Goal: Information Seeking & Learning: Check status

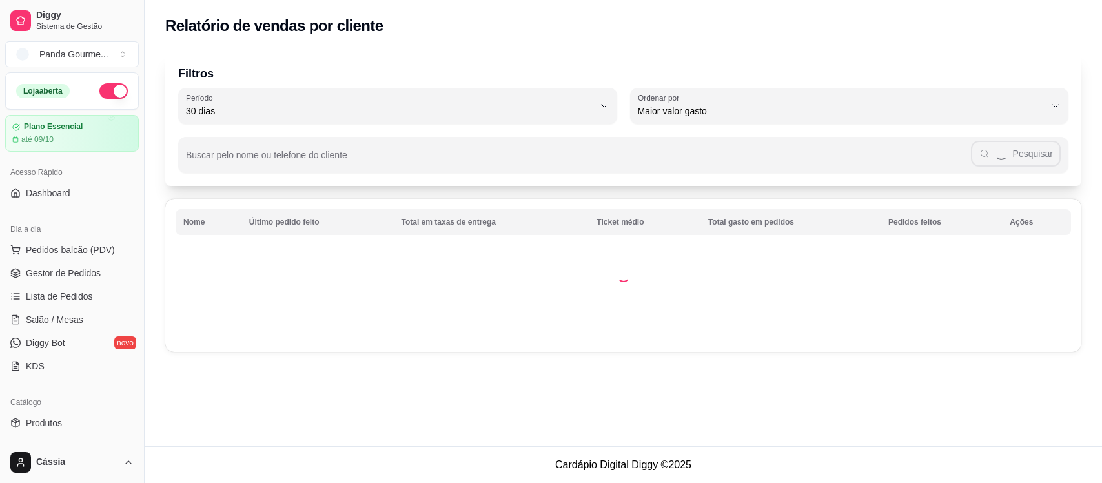
select select "30"
select select "HIGHEST_TOTAL_SPENT_WITH_ORDERS"
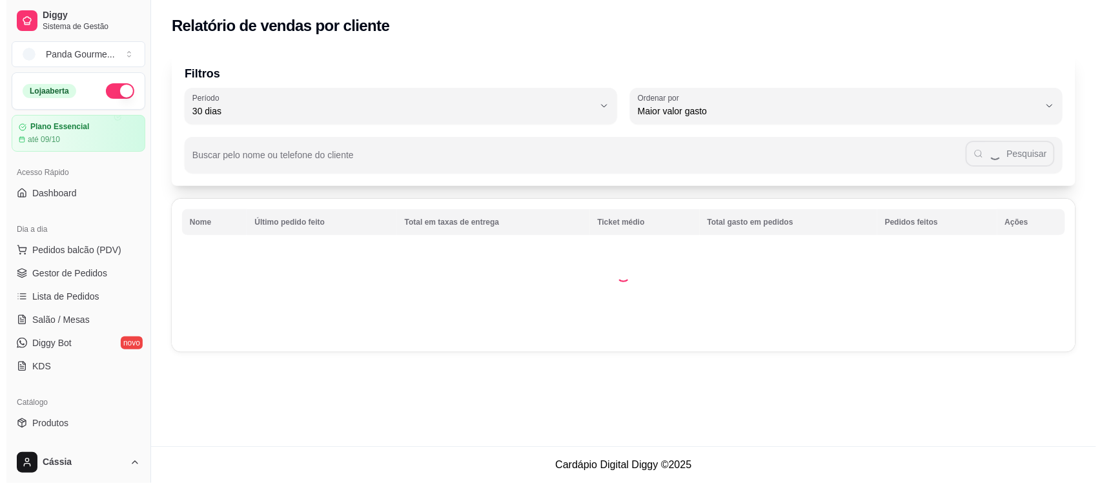
scroll to position [323, 0]
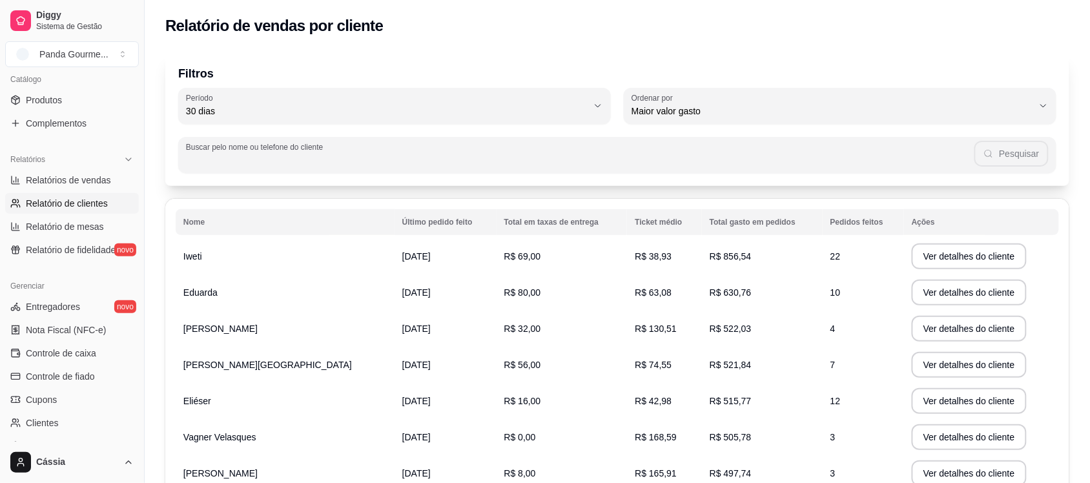
click at [391, 157] on input "Buscar pelo nome ou telefone do cliente" at bounding box center [580, 160] width 788 height 13
type input "j"
type input "jociele"
click at [1039, 162] on button "Pesquisar" at bounding box center [1012, 154] width 74 height 26
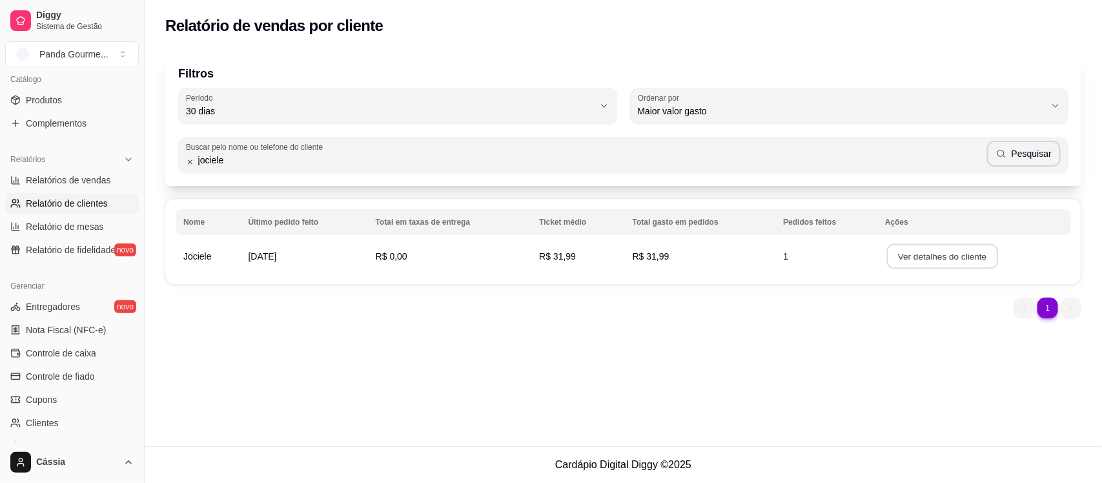
click at [922, 254] on button "Ver detalhes do cliente" at bounding box center [942, 256] width 111 height 25
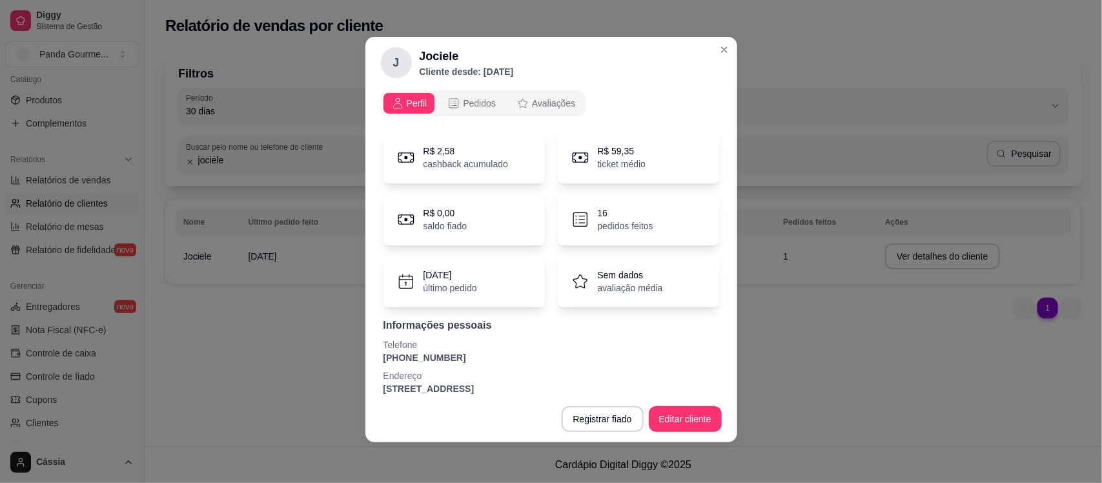
scroll to position [0, 0]
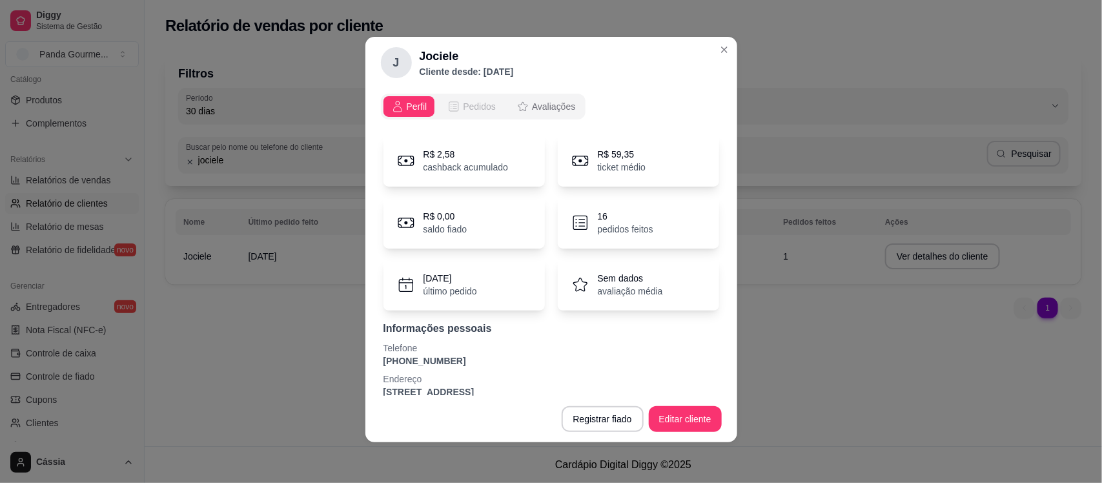
click at [474, 110] on span "Pedidos" at bounding box center [479, 106] width 33 height 13
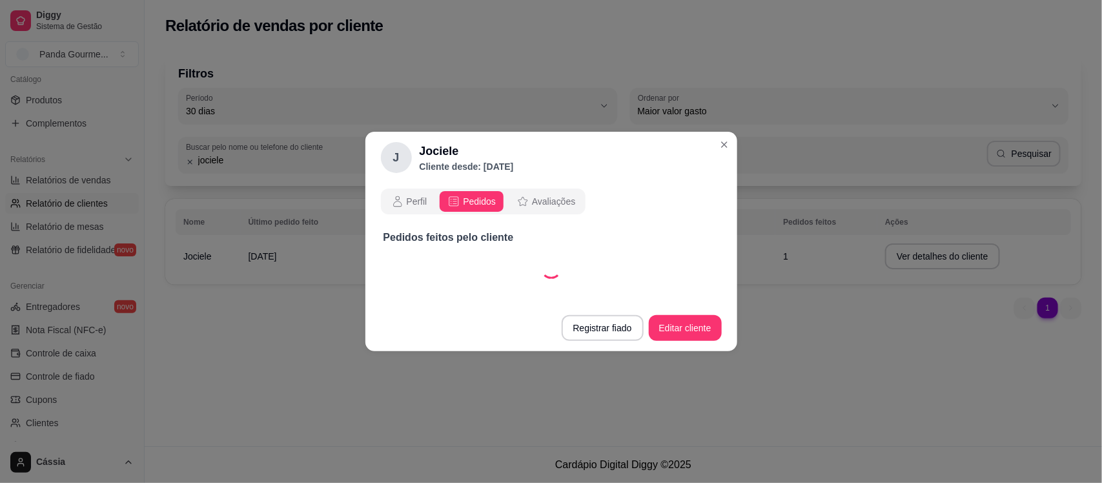
select select "30"
select select "ALL"
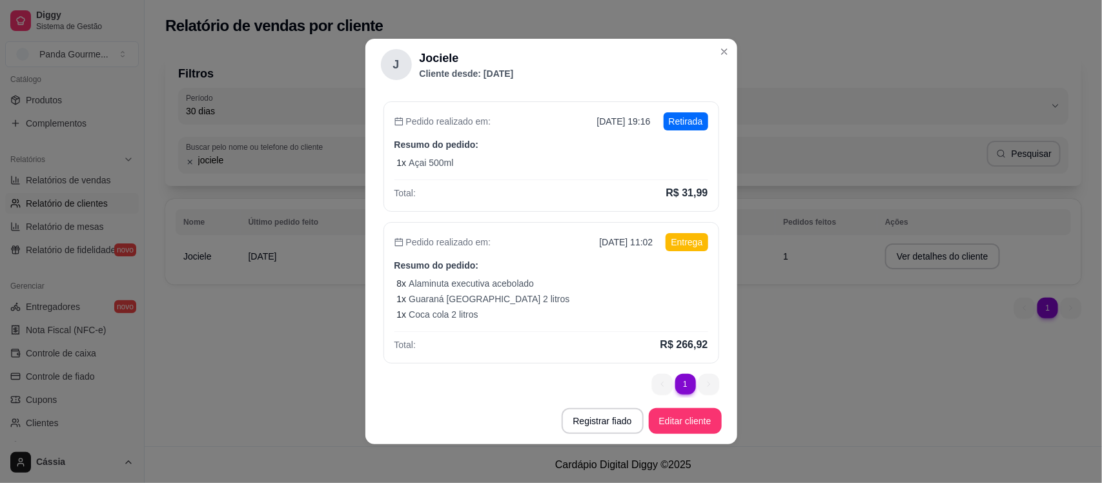
scroll to position [117, 0]
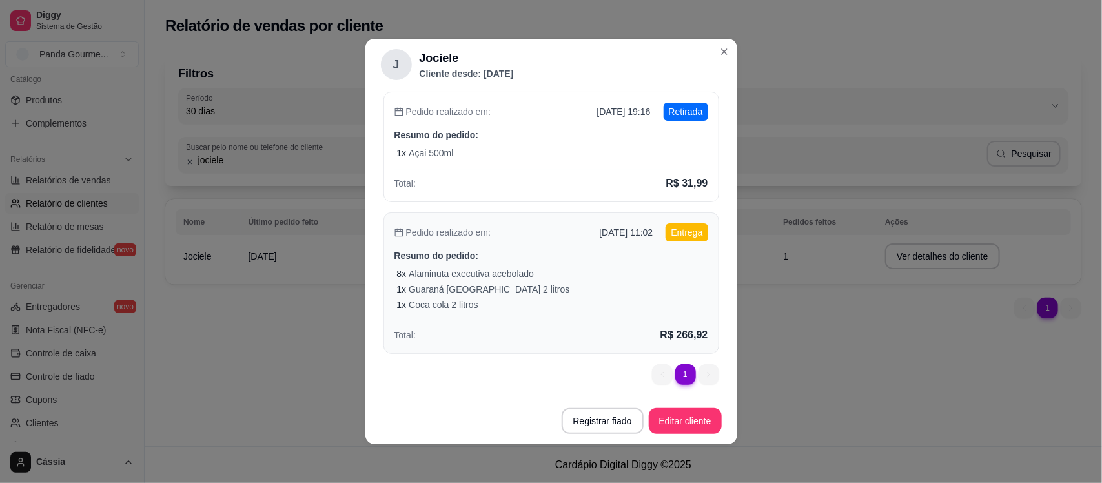
click at [605, 286] on div "1 x Guaraná [GEOGRAPHIC_DATA] 2 litros" at bounding box center [552, 289] width 311 height 13
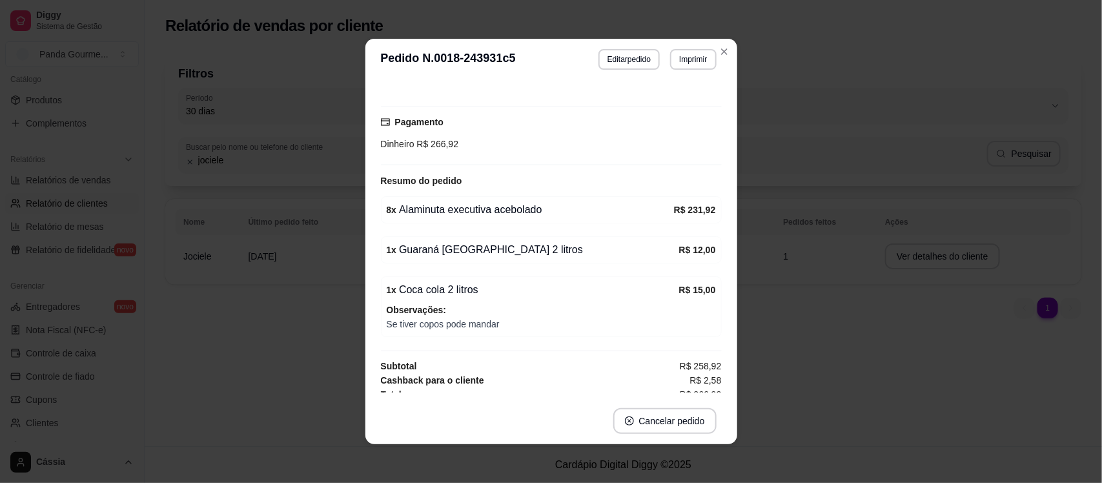
scroll to position [2, 0]
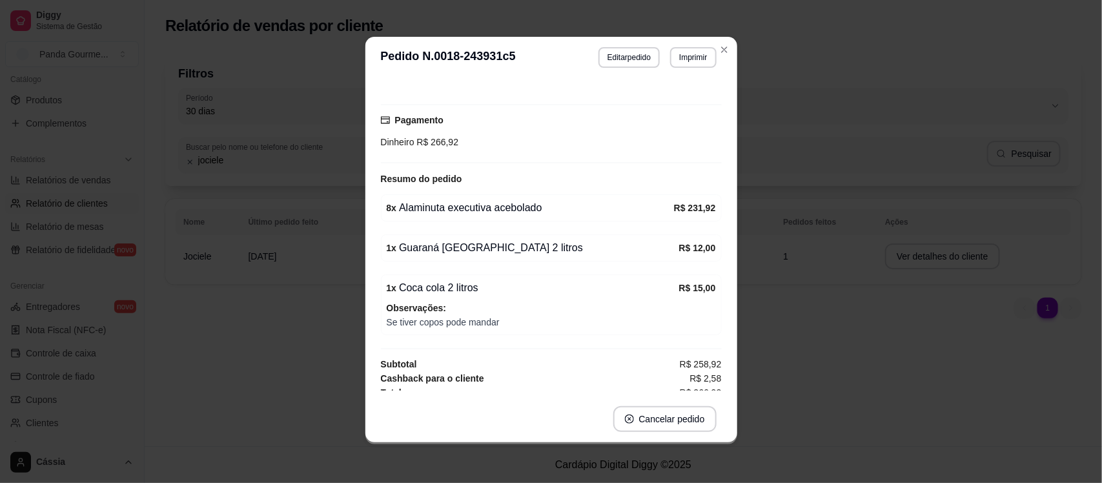
click at [684, 388] on span "R$ 266,92" at bounding box center [701, 392] width 42 height 14
click at [686, 357] on span "R$ 258,92" at bounding box center [701, 364] width 42 height 14
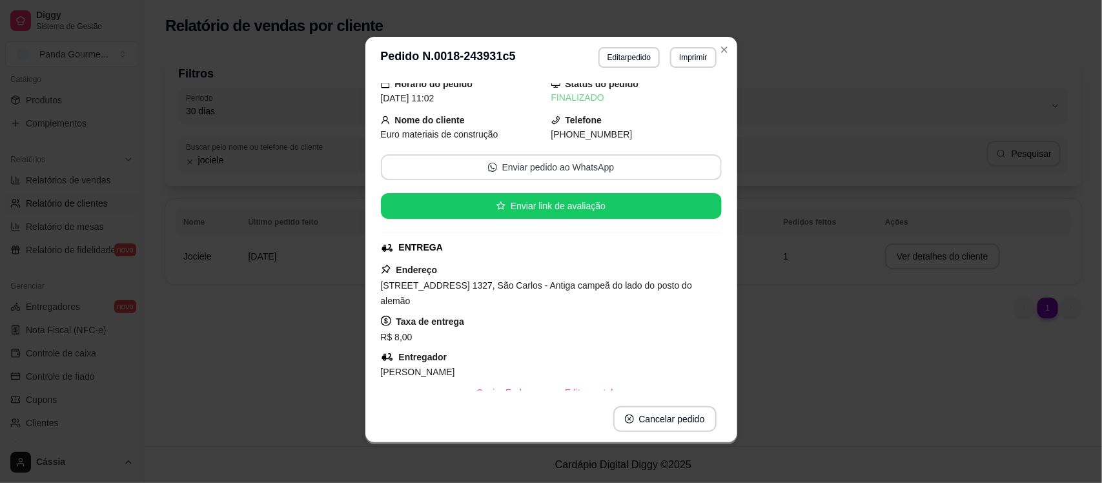
scroll to position [0, 0]
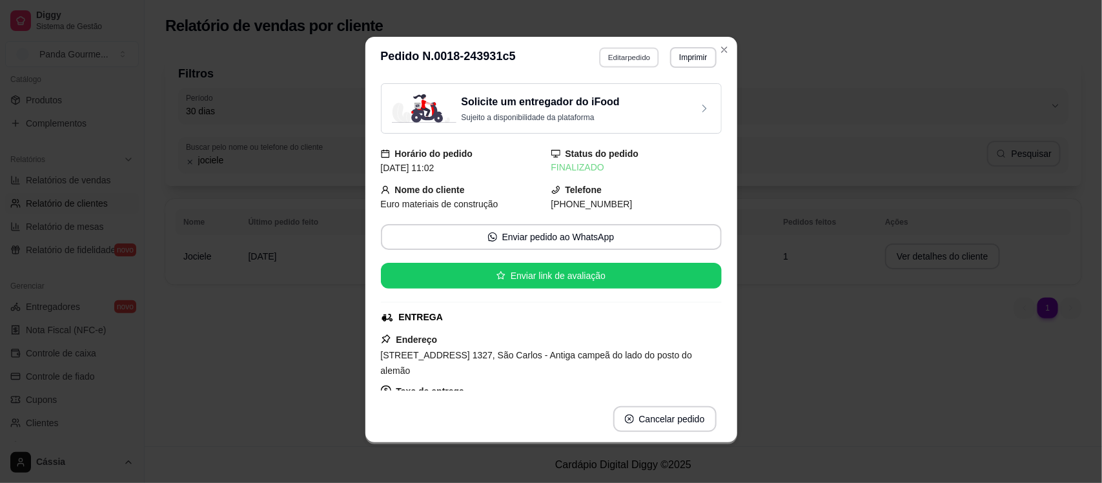
click at [605, 57] on button "Editar pedido" at bounding box center [629, 57] width 60 height 20
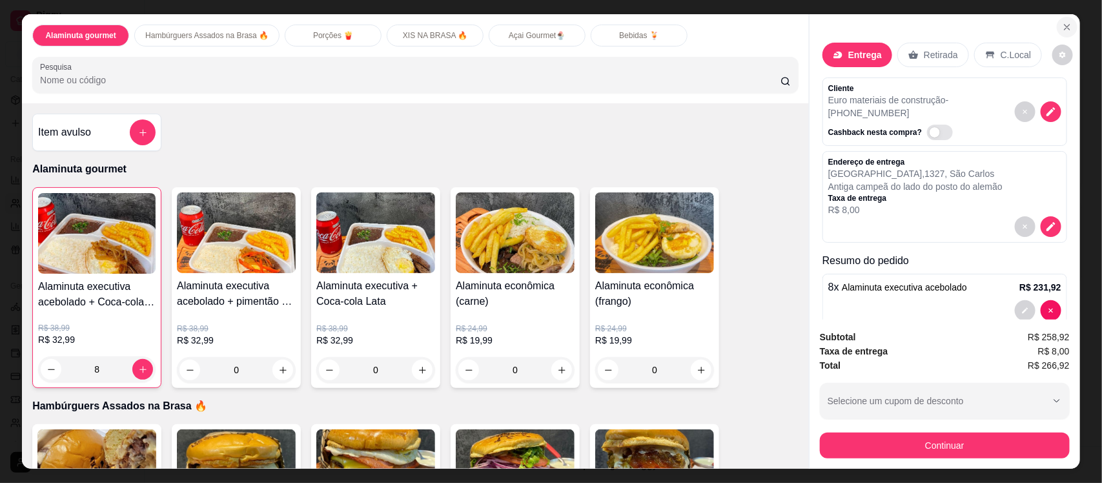
click at [1062, 23] on icon "Close" at bounding box center [1067, 27] width 10 height 10
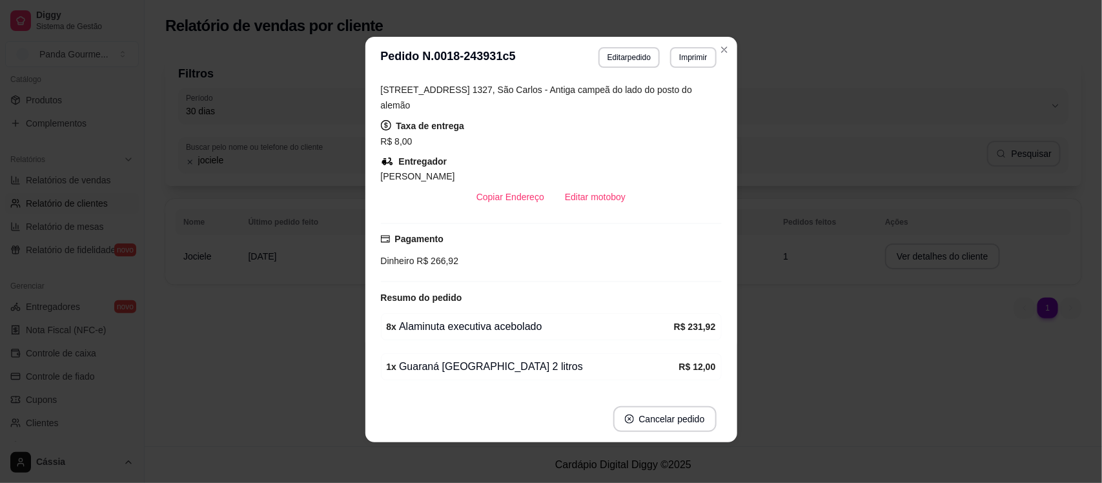
scroll to position [323, 0]
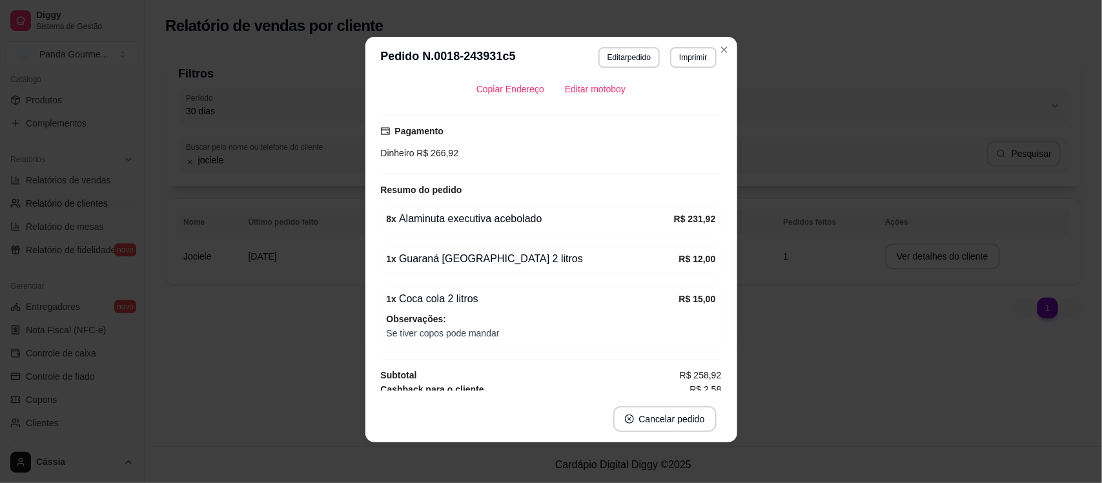
select select "30"
select select "ALL"
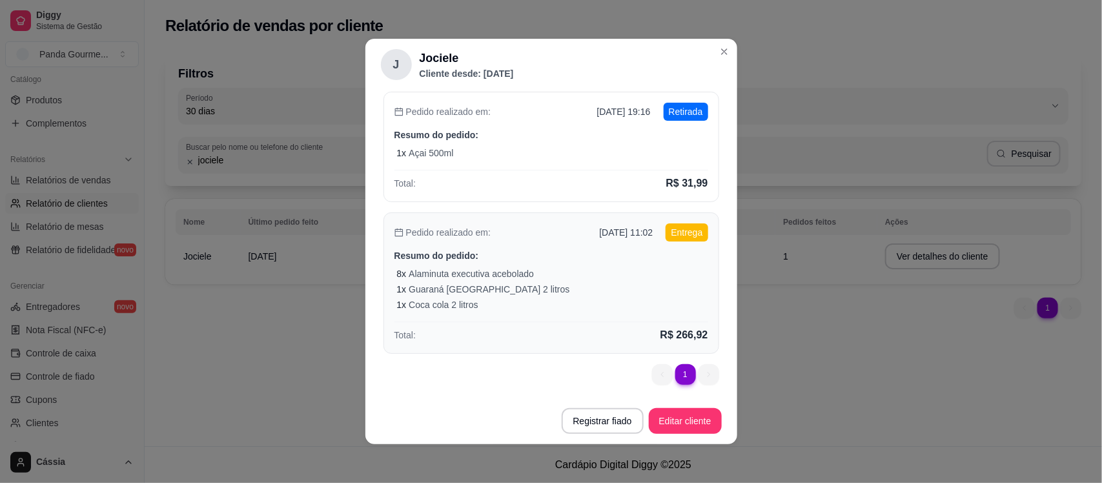
scroll to position [2, 0]
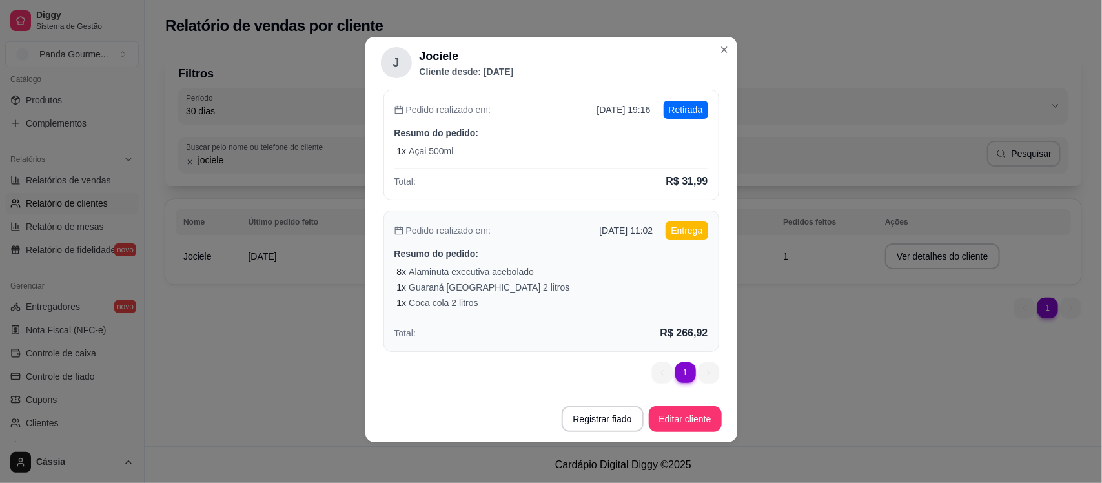
click at [505, 247] on p "Resumo do pedido:" at bounding box center [551, 253] width 314 height 13
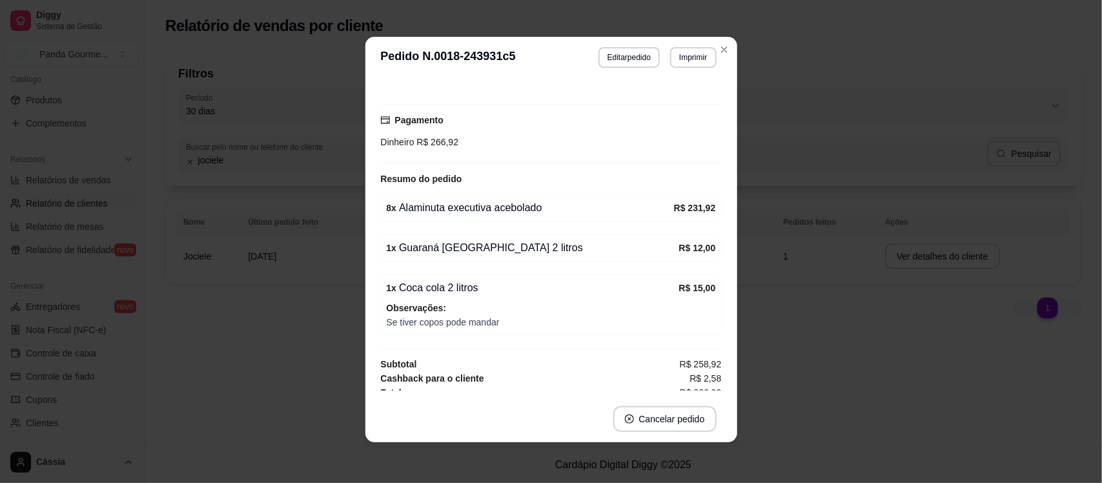
click at [694, 385] on span "R$ 266,92" at bounding box center [701, 392] width 42 height 14
copy section "R$ 266,92 Cancelar pedido"
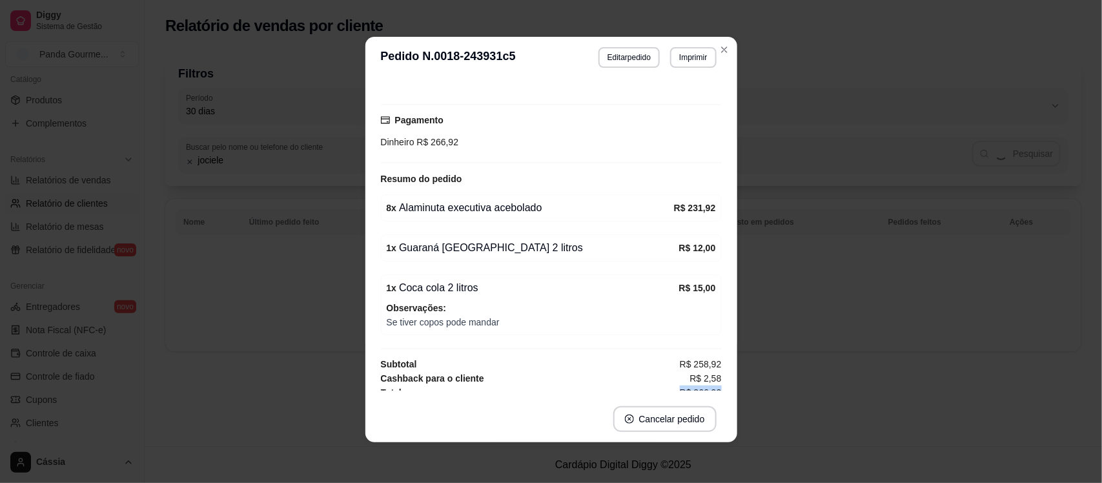
select select "30"
select select "ALL"
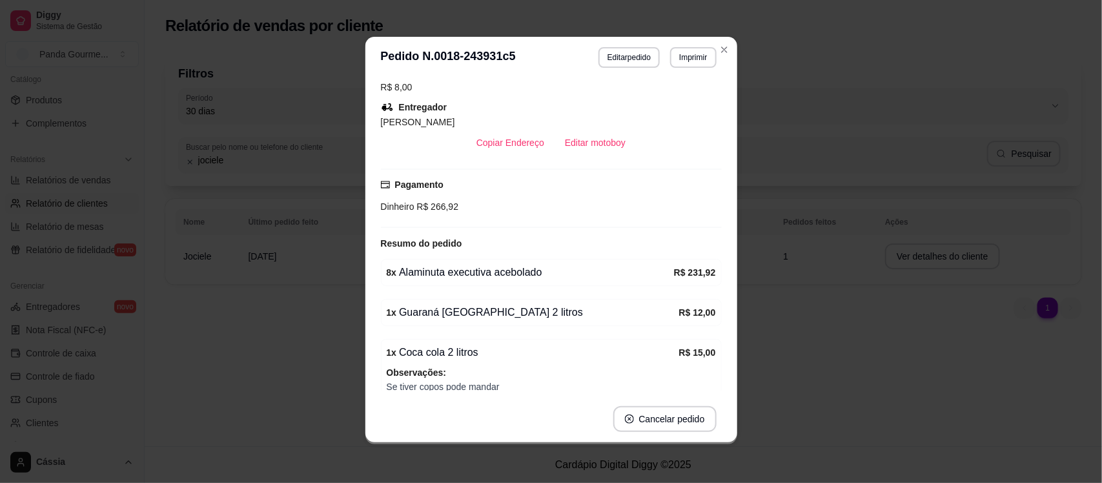
scroll to position [333, 0]
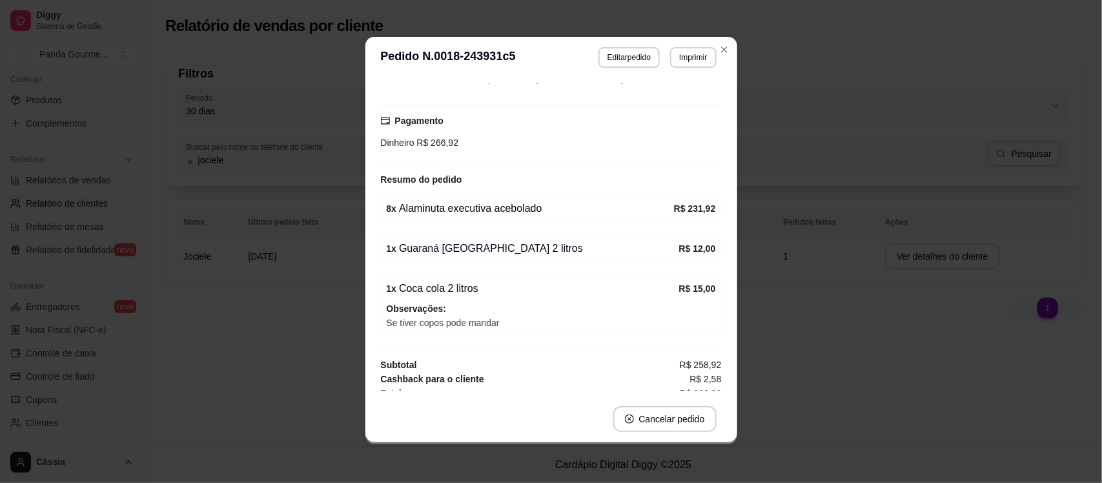
click at [723, 156] on div "Horário do pedido [DATE] 11:02 Status do pedido FINALIZADO Nome do cliente Euro…" at bounding box center [551, 237] width 372 height 318
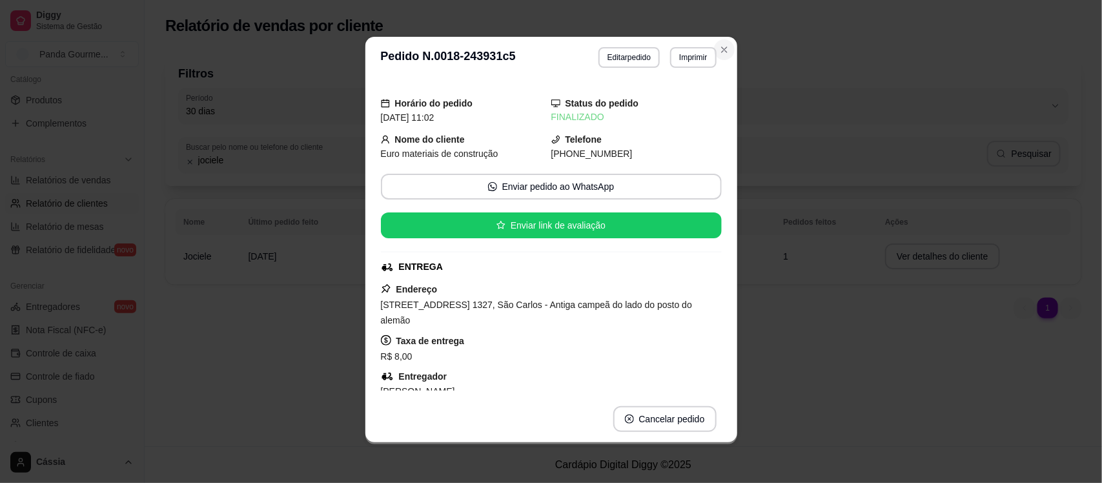
scroll to position [0, 0]
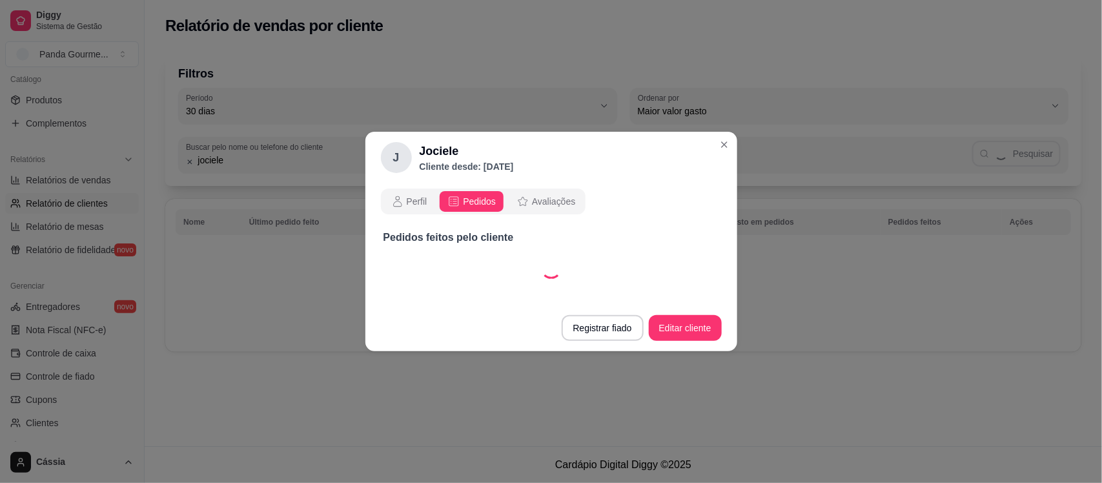
select select "30"
select select "ALL"
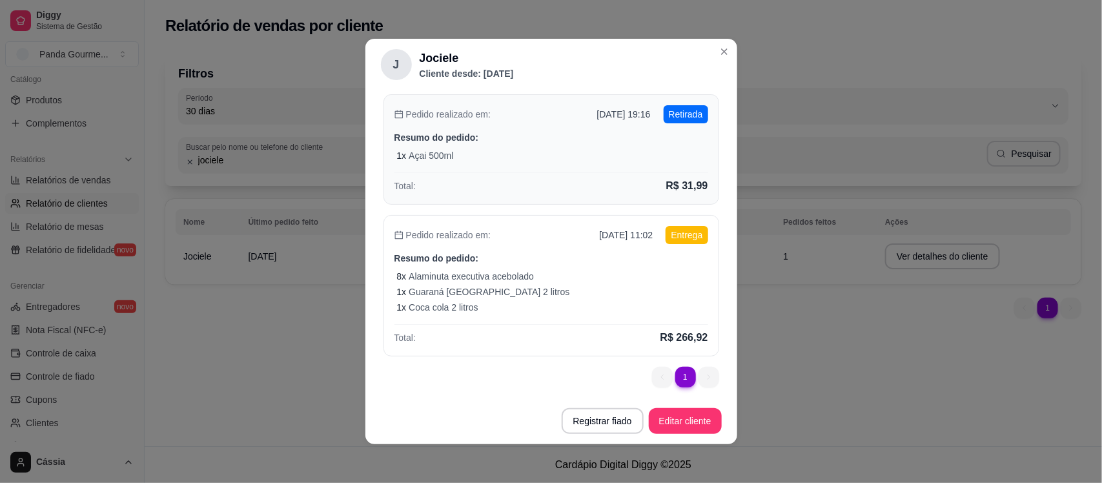
scroll to position [117, 0]
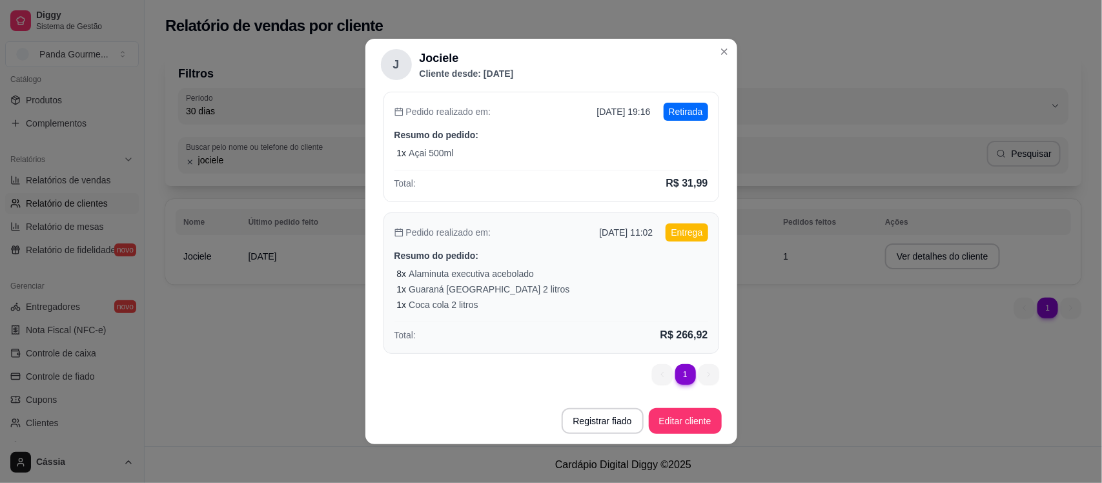
click at [524, 302] on div "1 x Coca cola 2 litros" at bounding box center [552, 304] width 311 height 13
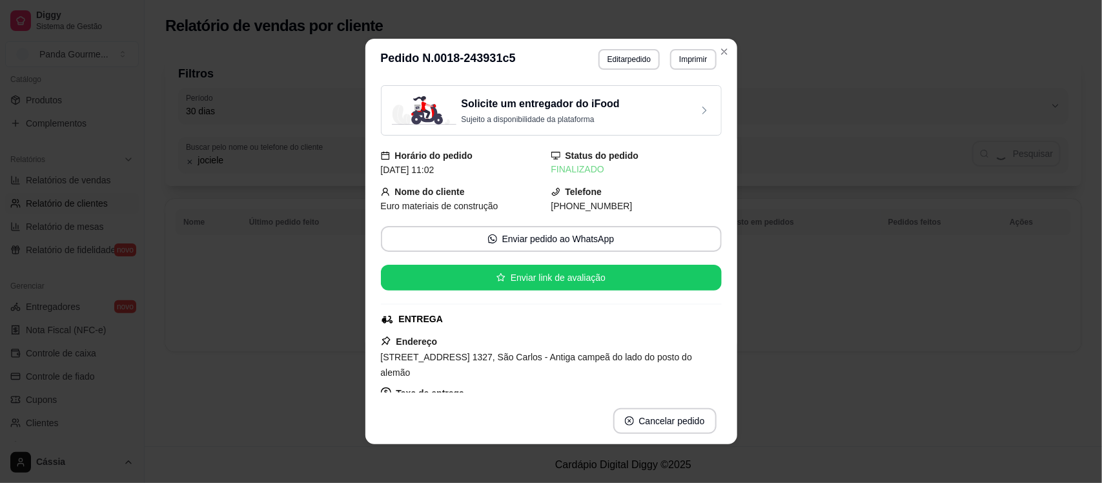
scroll to position [0, 0]
select select "30"
select select "ALL"
